Goal: Find specific page/section: Find specific page/section

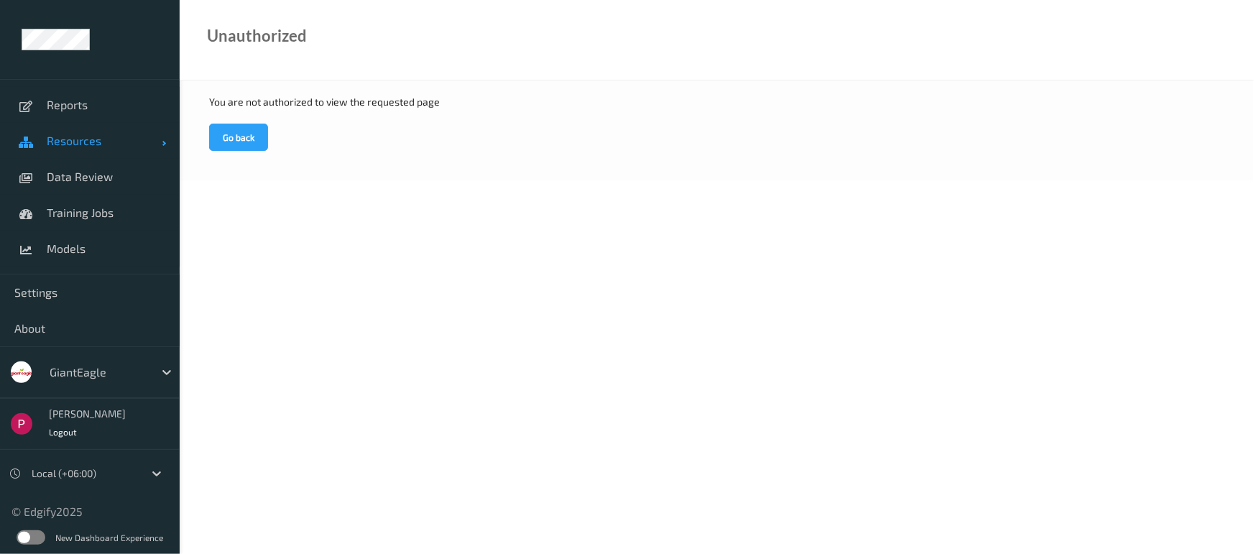
click at [61, 144] on span "Resources" at bounding box center [104, 141] width 115 height 14
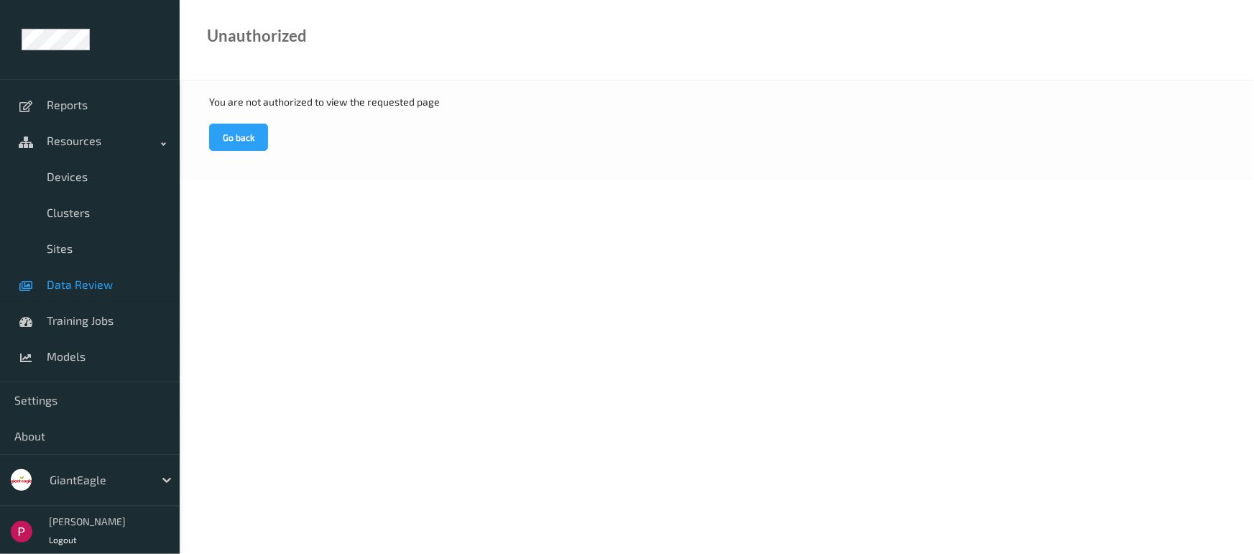
click at [63, 280] on span "Data Review" at bounding box center [106, 284] width 119 height 14
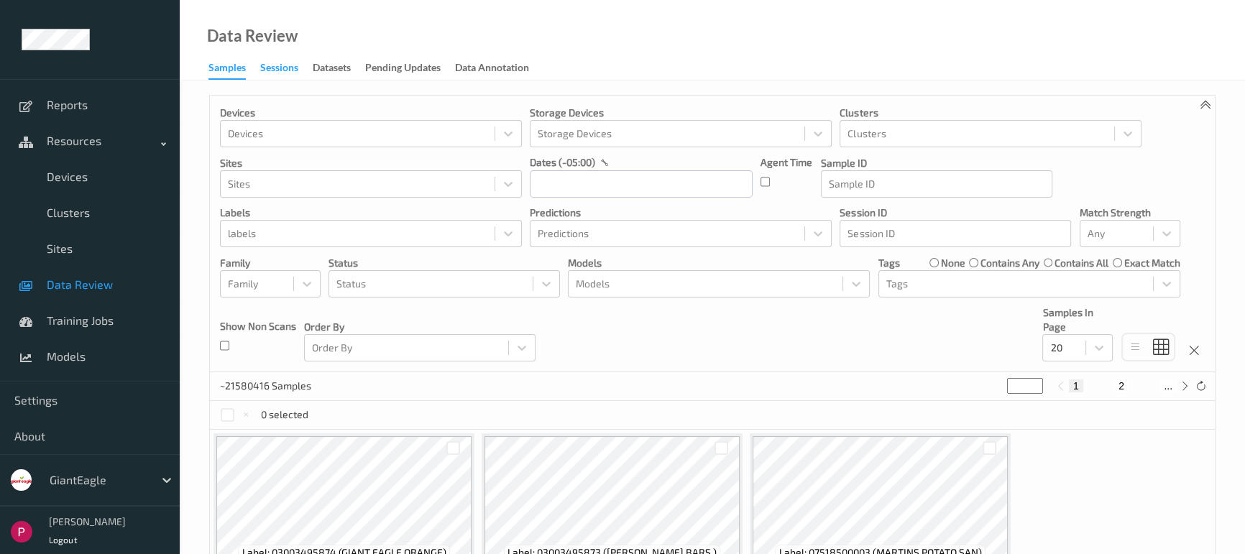
click at [285, 61] on div "Sessions" at bounding box center [279, 69] width 38 height 18
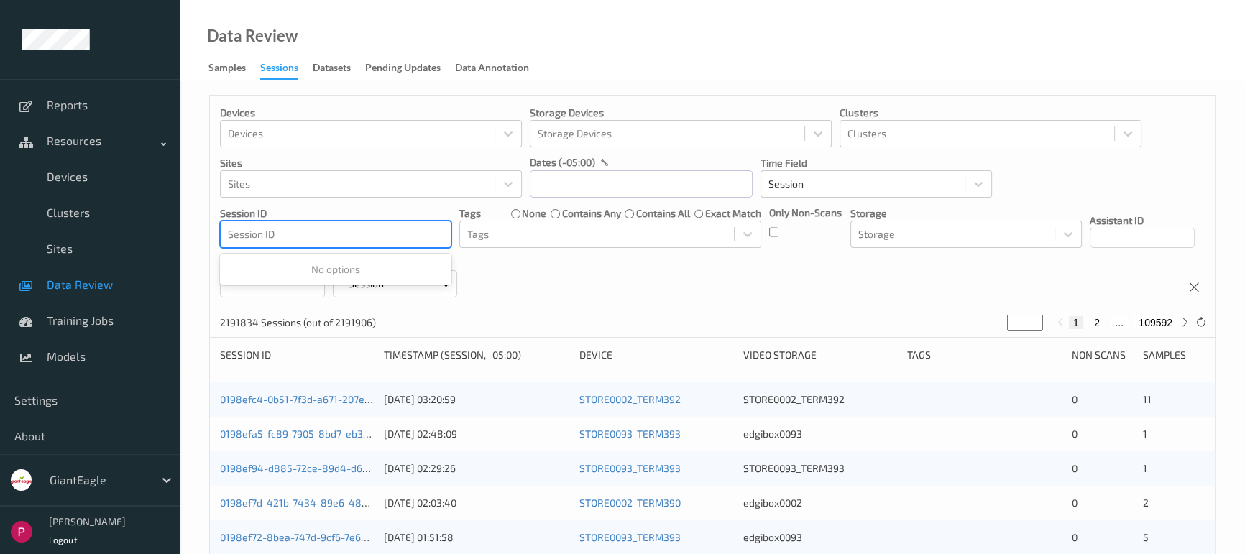
click at [275, 242] on div at bounding box center [336, 234] width 216 height 17
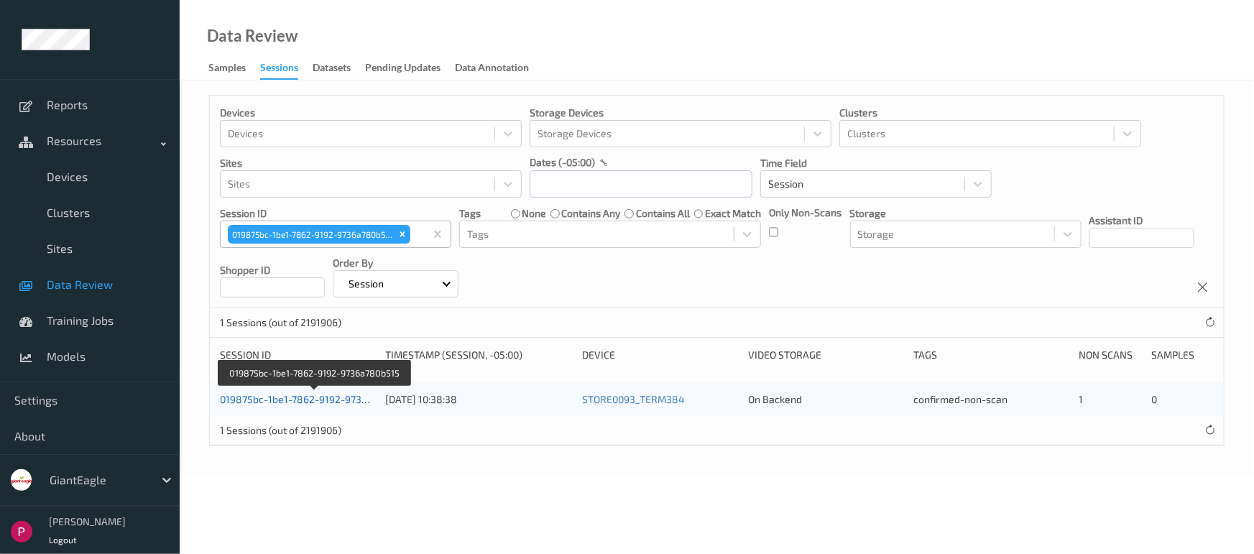
click at [316, 400] on link "019875bc-1be1-7862-9192-9736a780b515" at bounding box center [316, 399] width 192 height 12
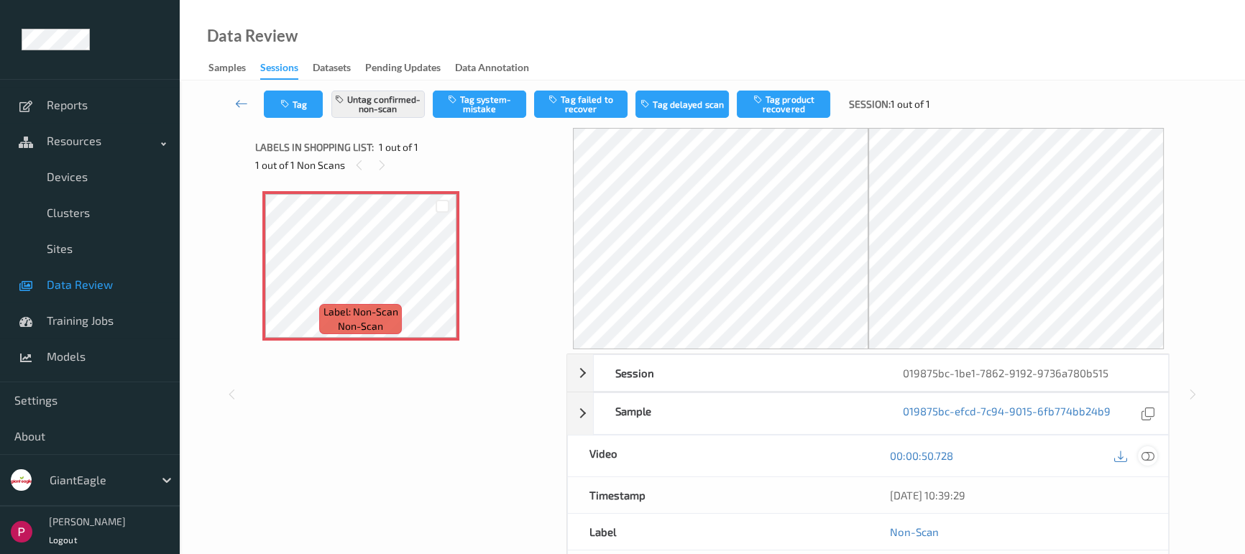
click at [1152, 454] on icon at bounding box center [1148, 455] width 13 height 13
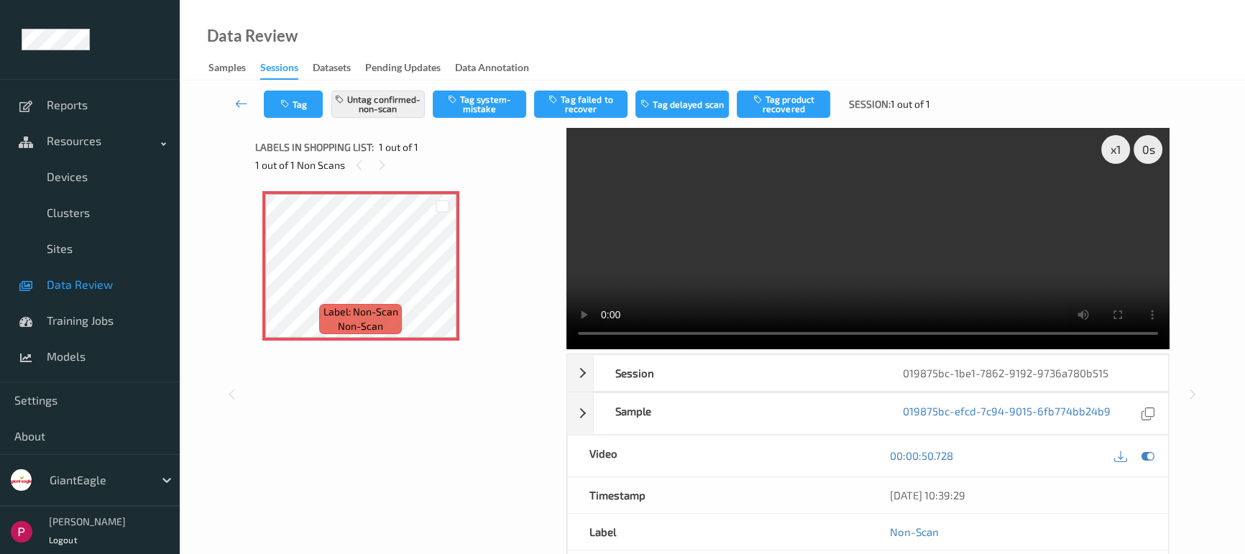
click at [450, 334] on div "x 1 0 s Session 019875bc-1be1-7862-9192-9736a780b515 Session ID 019875bc-1be1-7…" at bounding box center [712, 394] width 915 height 533
